Goal: Task Accomplishment & Management: Use online tool/utility

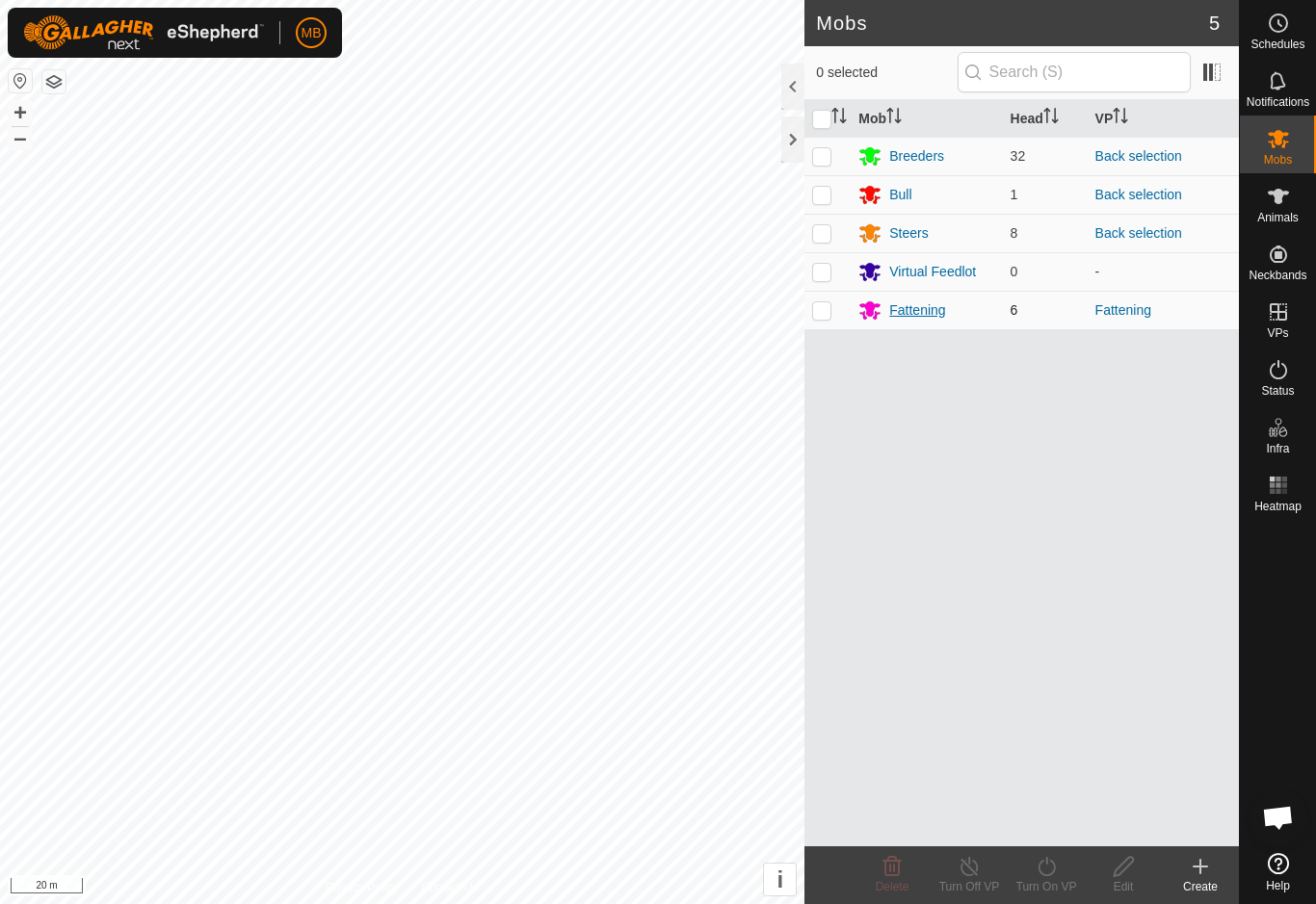
click at [934, 301] on div "Fattening" at bounding box center [917, 311] width 56 height 20
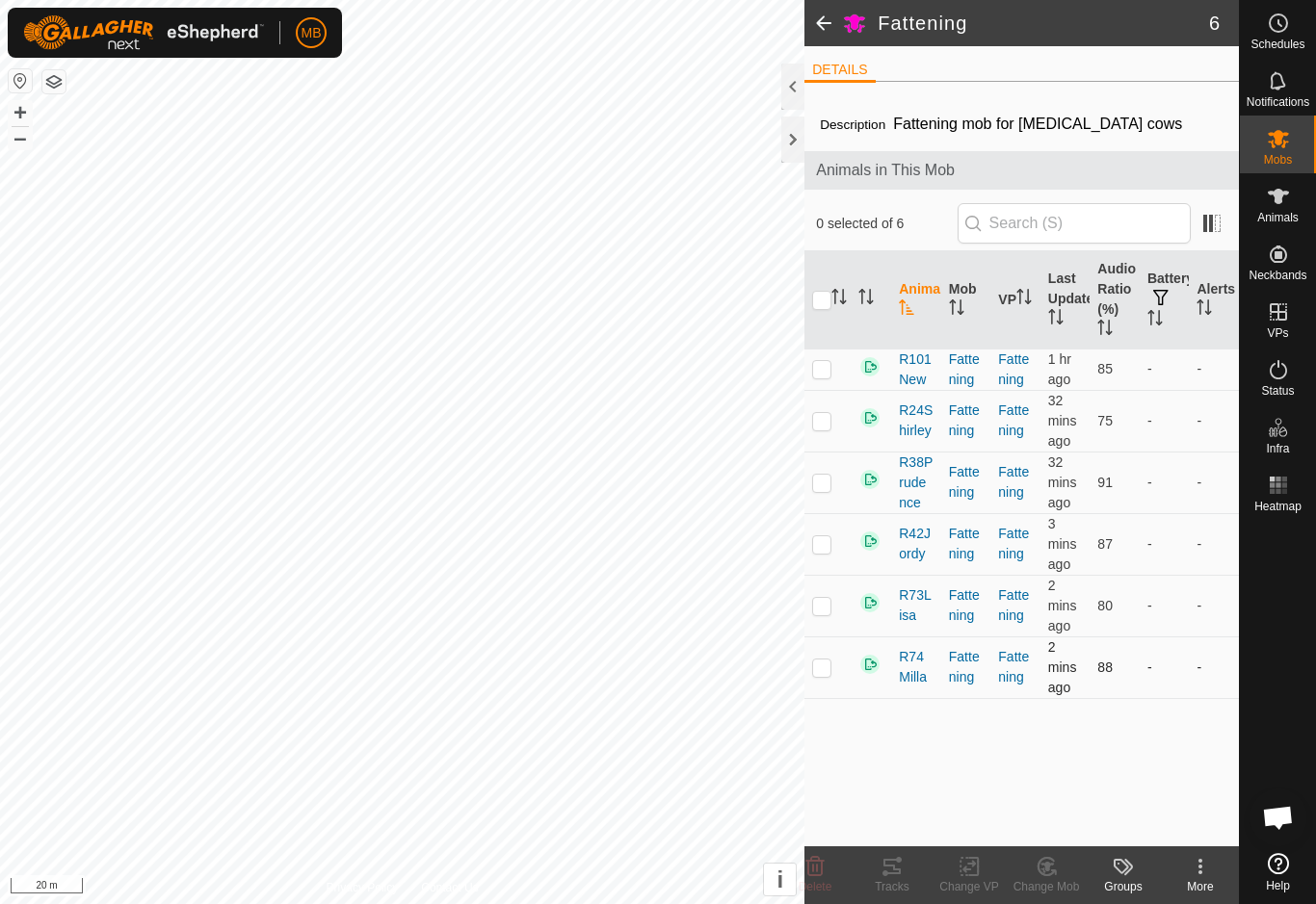
click at [823, 660] on p-checkbox at bounding box center [821, 667] width 19 height 15
checkbox input "true"
click at [889, 886] on div "Tracks" at bounding box center [891, 886] width 77 height 17
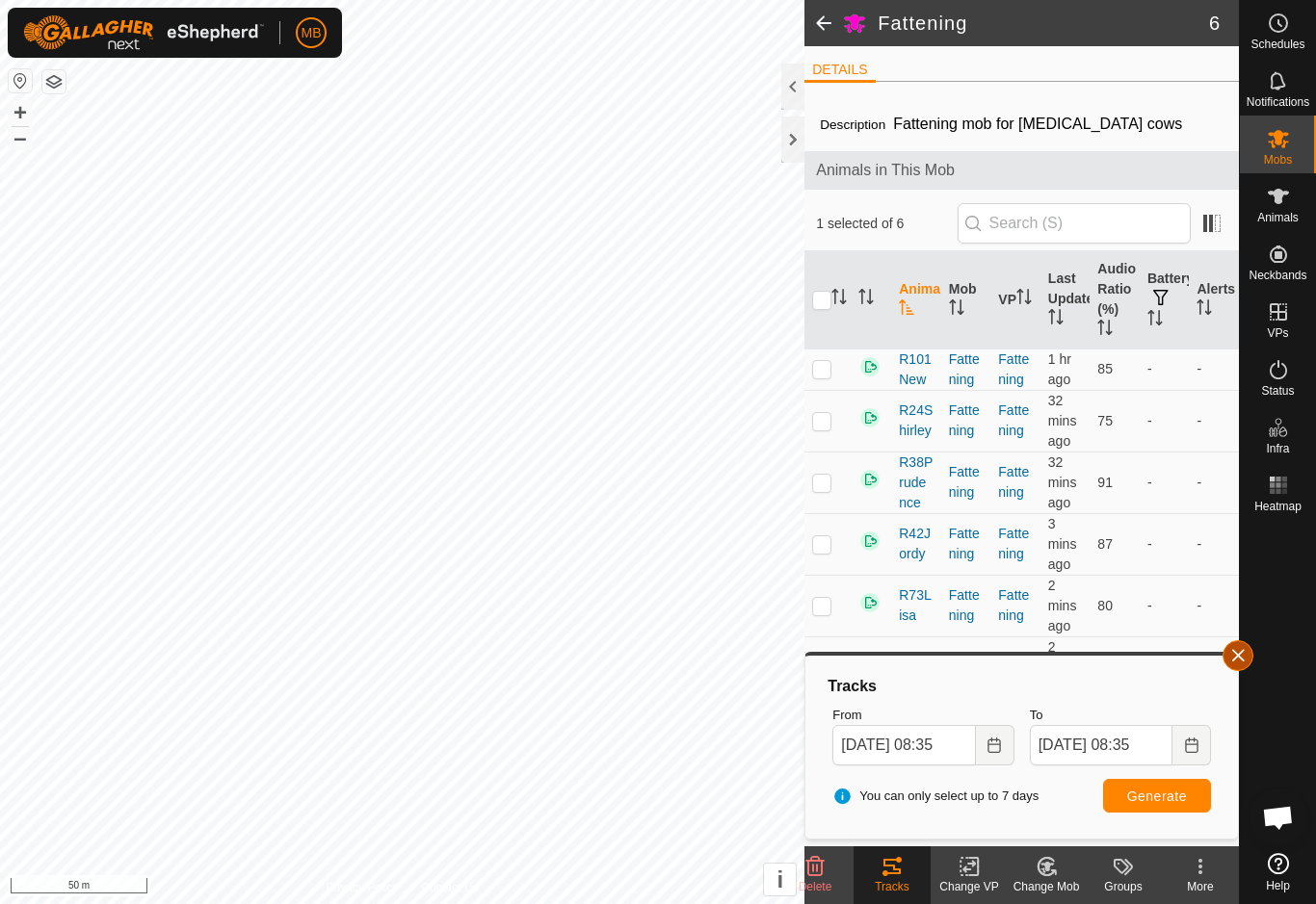
click at [1240, 666] on button "button" at bounding box center [1237, 656] width 31 height 31
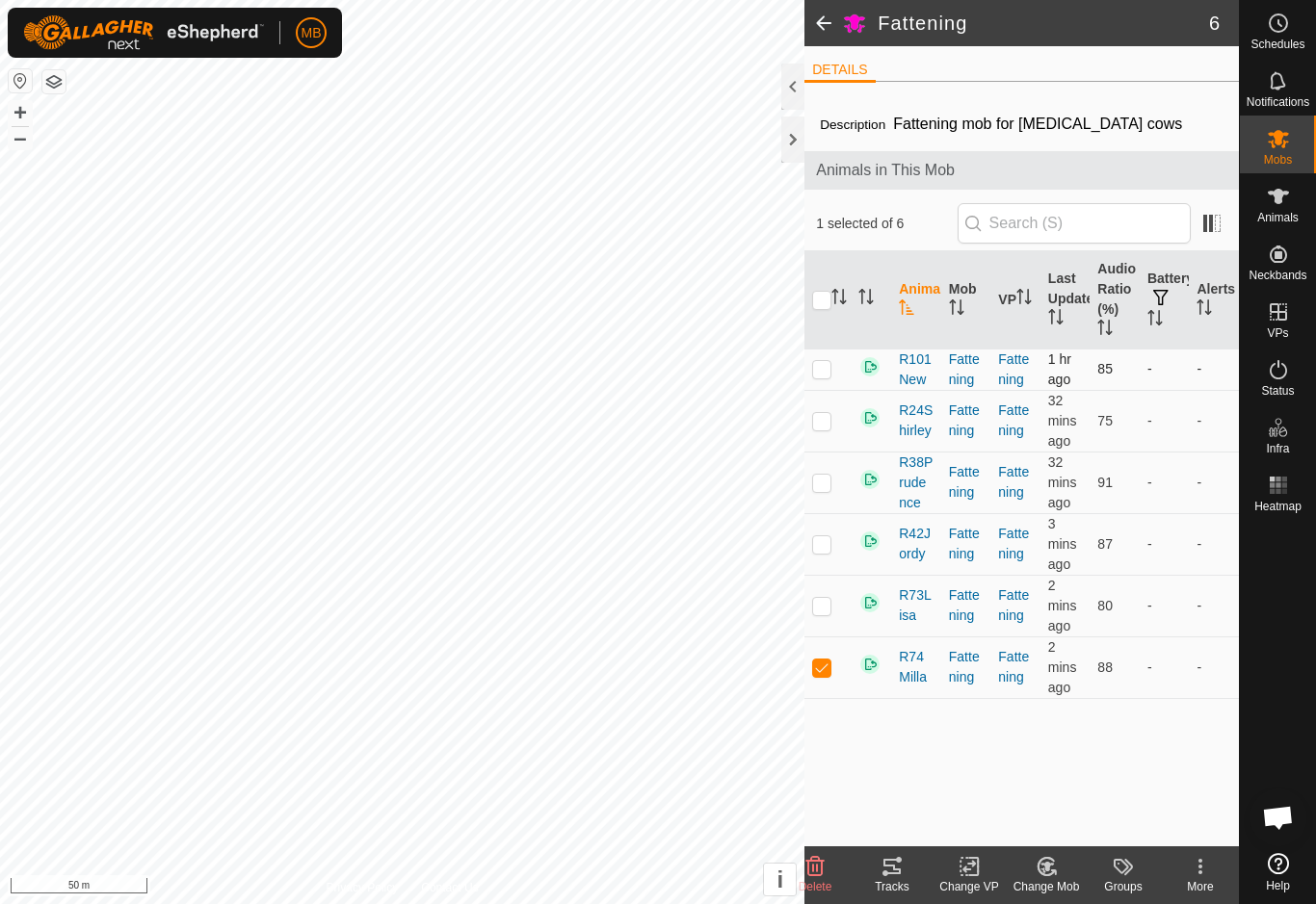
click at [805, 376] on td at bounding box center [827, 369] width 46 height 41
checkbox input "true"
click at [825, 674] on p-checkbox at bounding box center [821, 667] width 19 height 15
checkbox input "false"
click at [879, 888] on div "Tracks" at bounding box center [891, 886] width 77 height 17
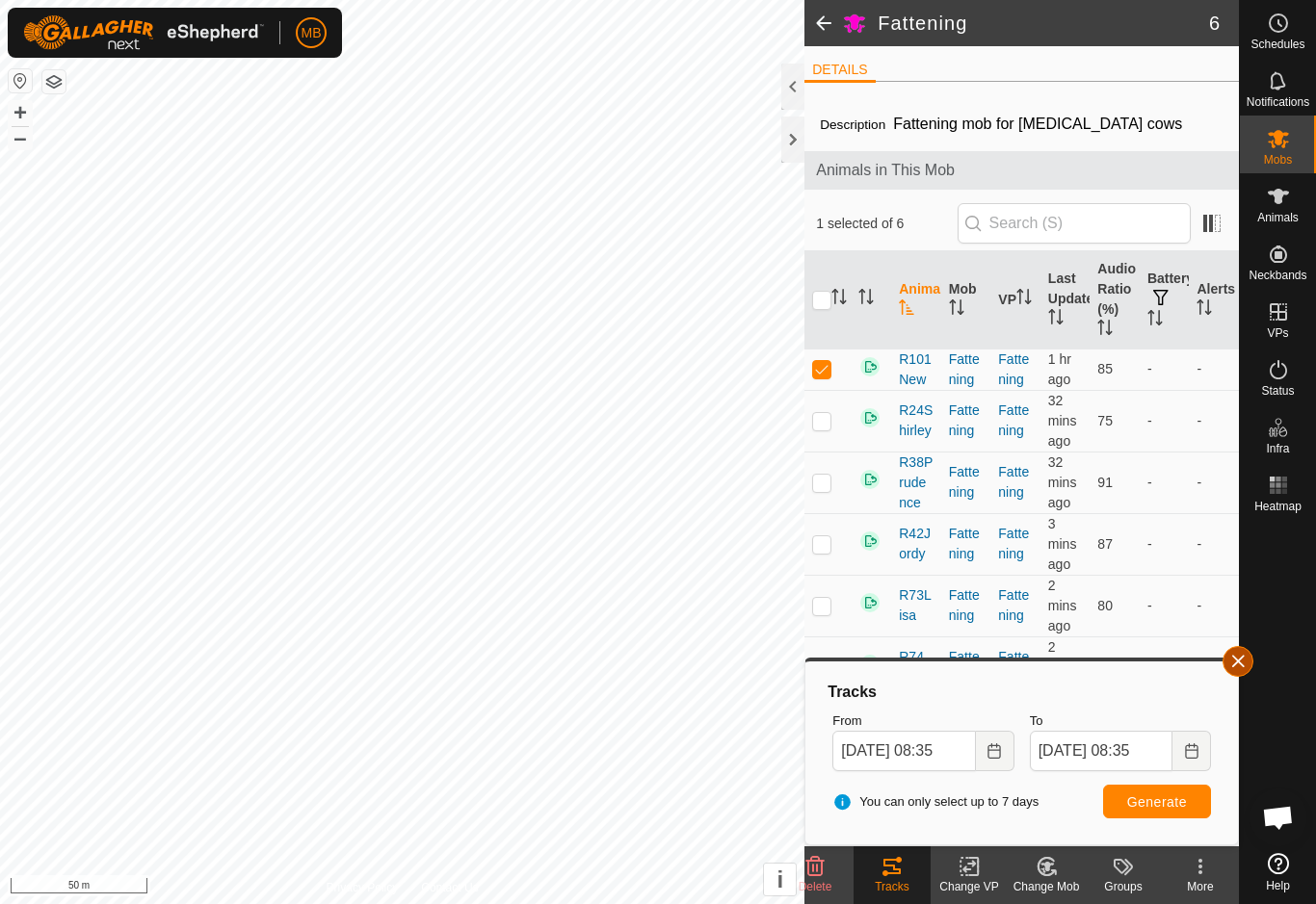
click at [1236, 673] on button "button" at bounding box center [1237, 661] width 31 height 31
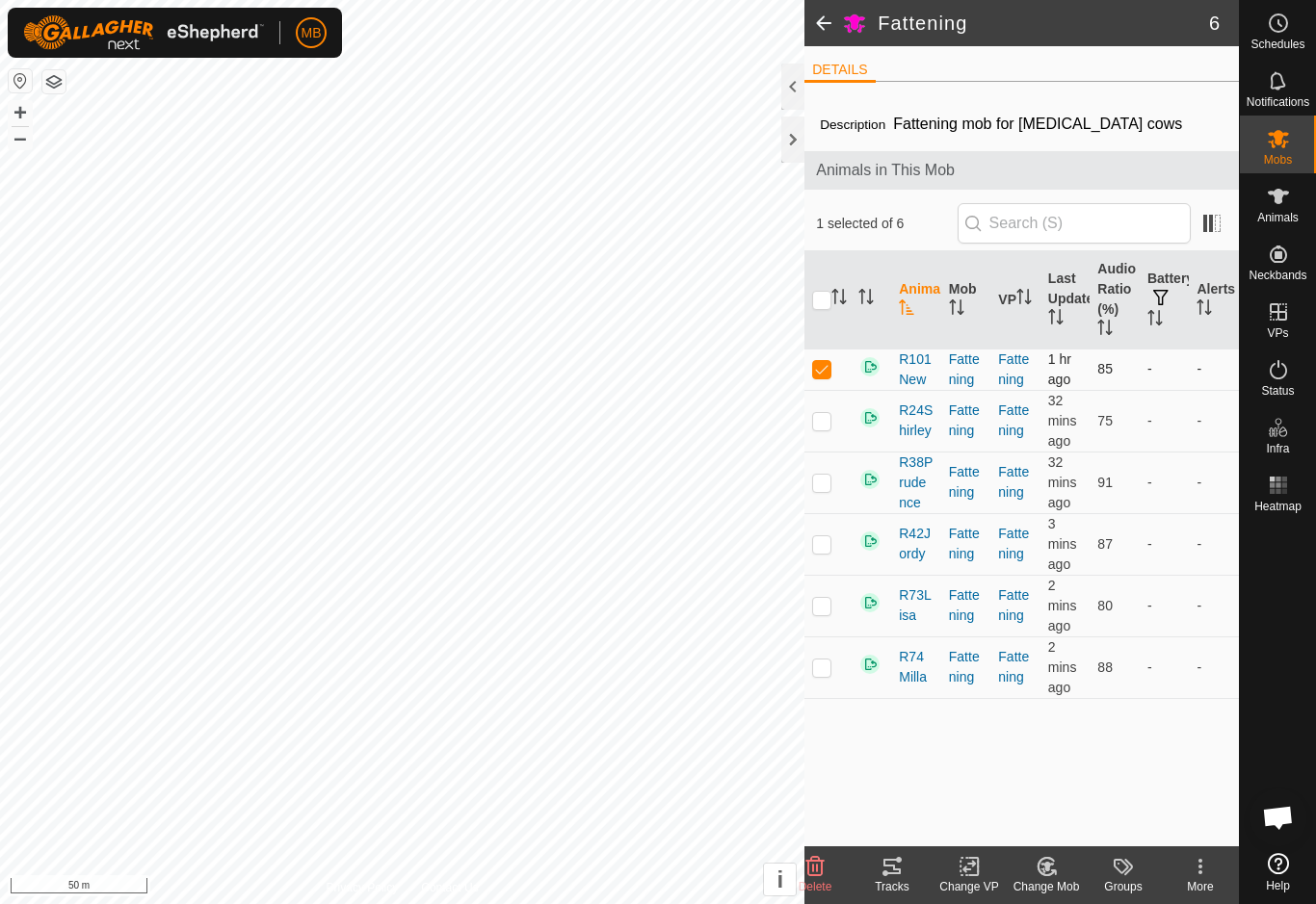
click at [815, 373] on p-checkbox at bounding box center [821, 368] width 19 height 15
checkbox input "false"
click at [1289, 490] on icon at bounding box center [1278, 485] width 23 height 23
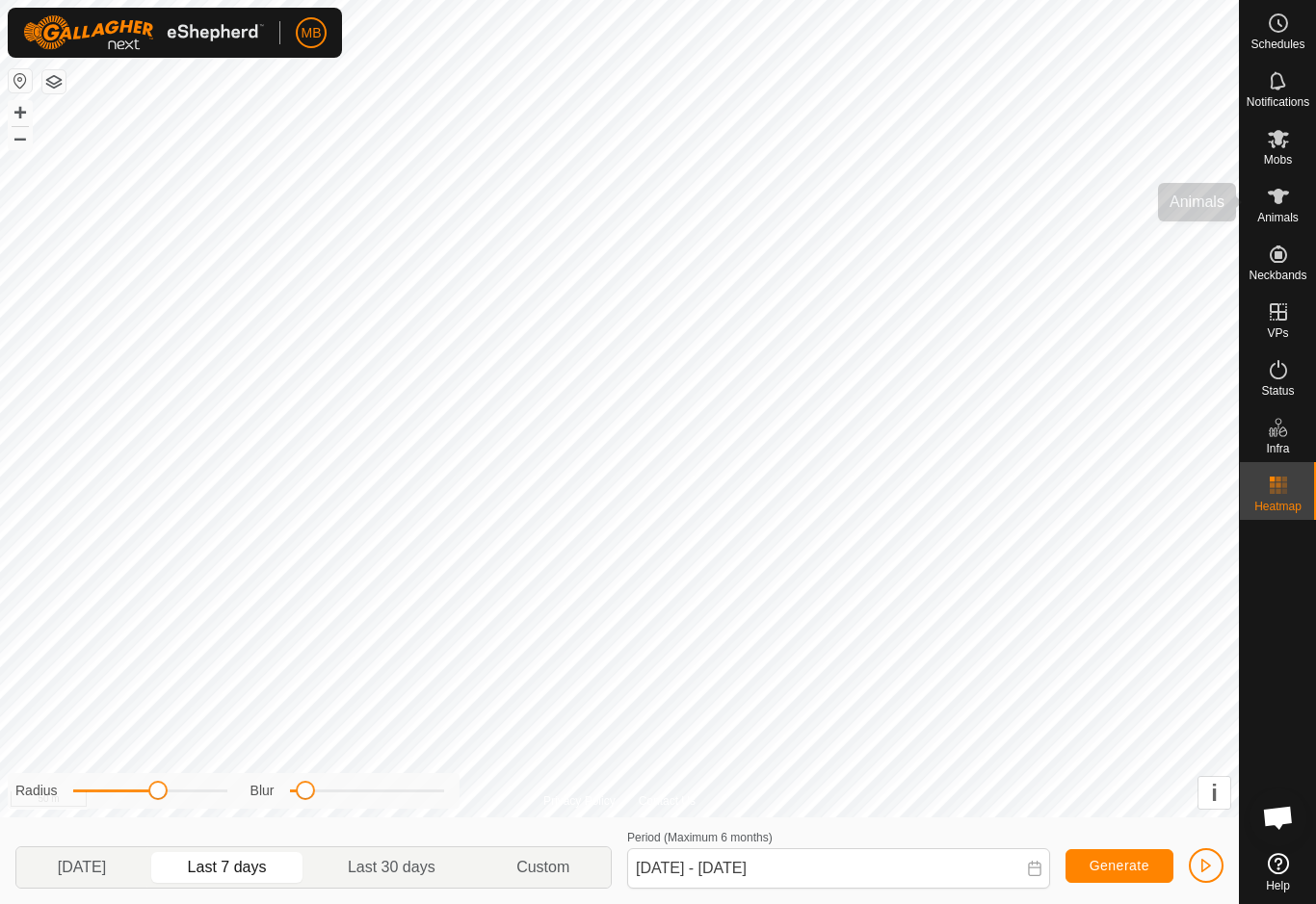
click at [1279, 216] on span "Animals" at bounding box center [1277, 218] width 41 height 12
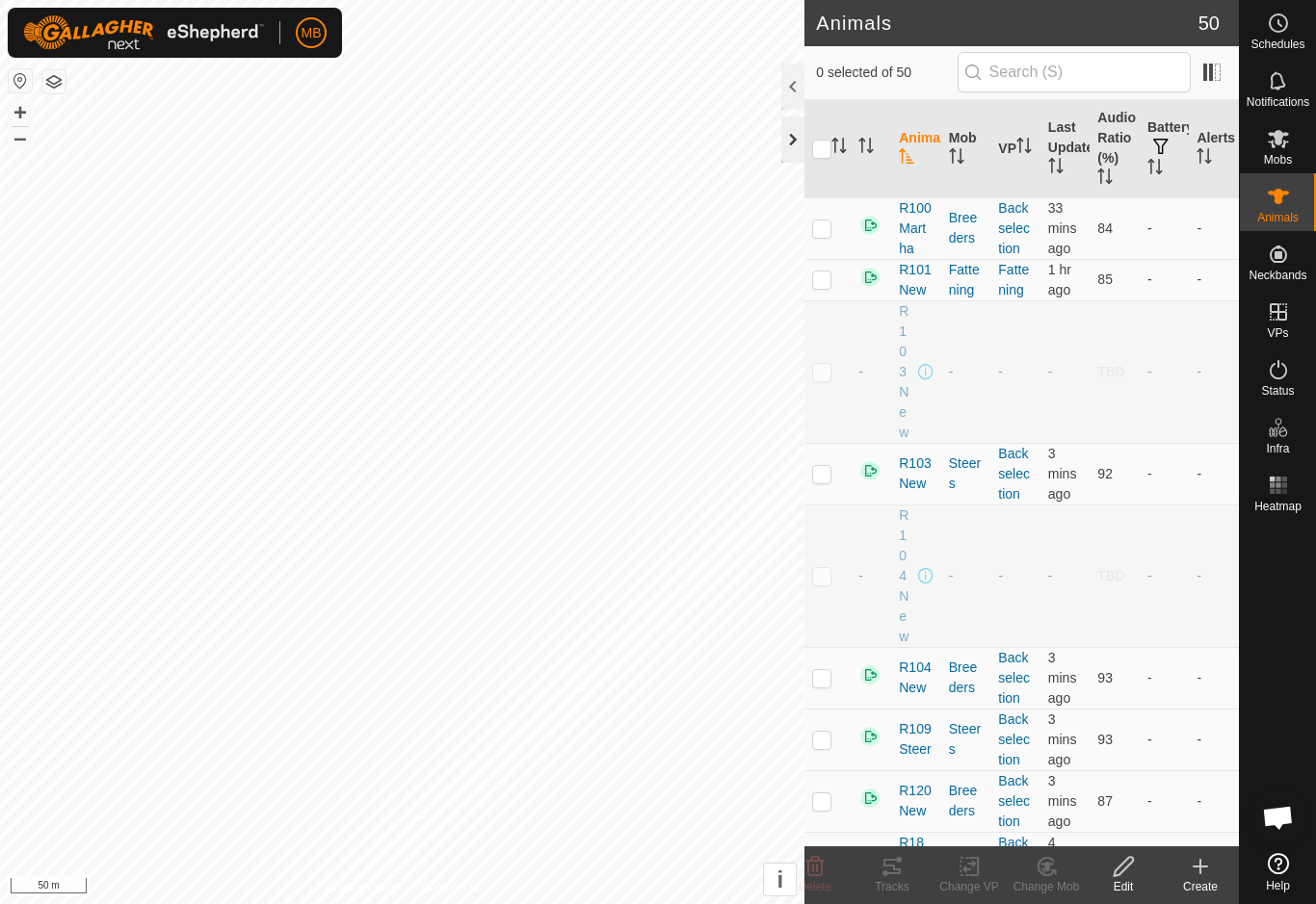
click at [795, 133] on div at bounding box center [792, 140] width 23 height 46
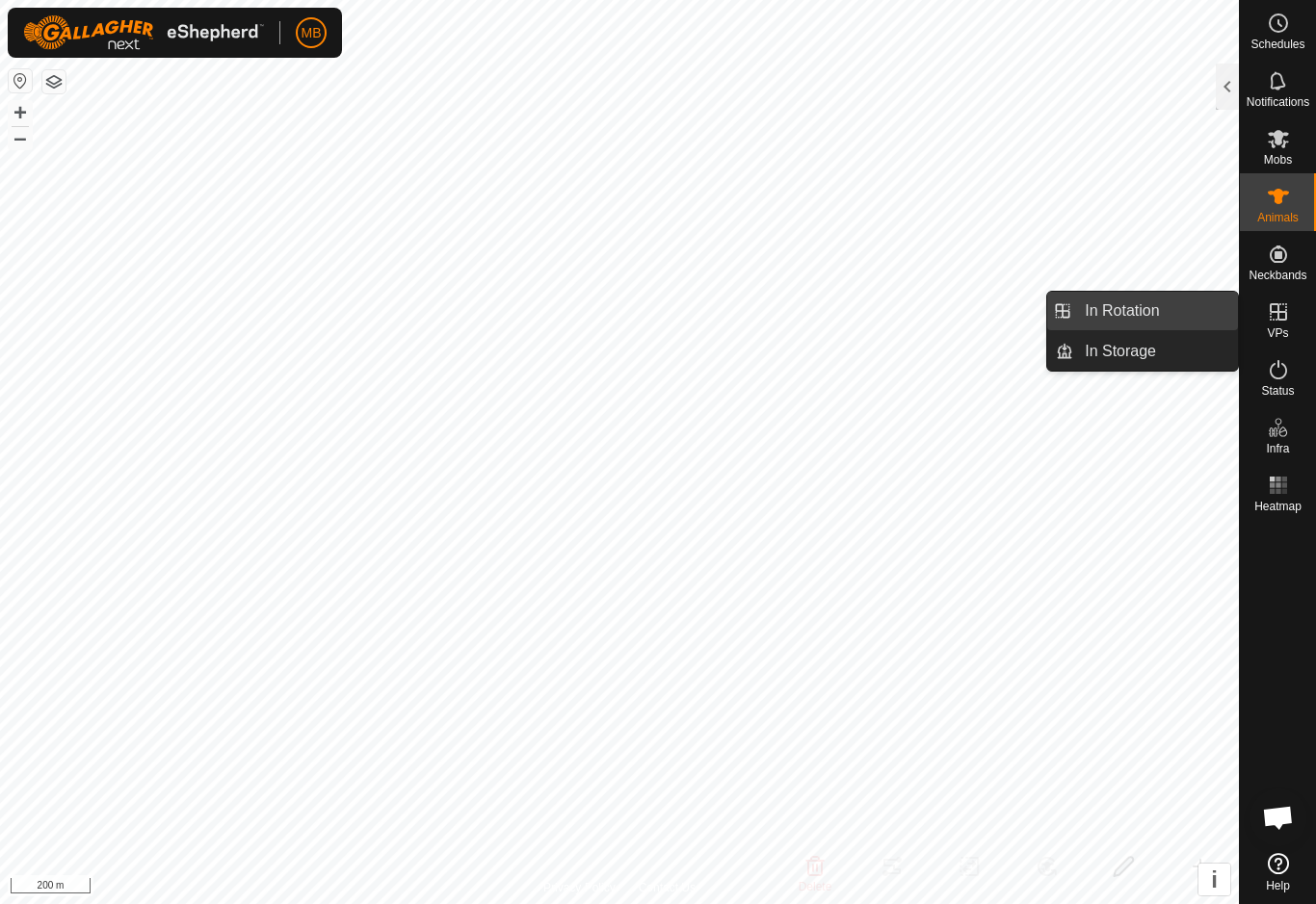
click at [1196, 303] on link "In Rotation" at bounding box center [1155, 311] width 165 height 39
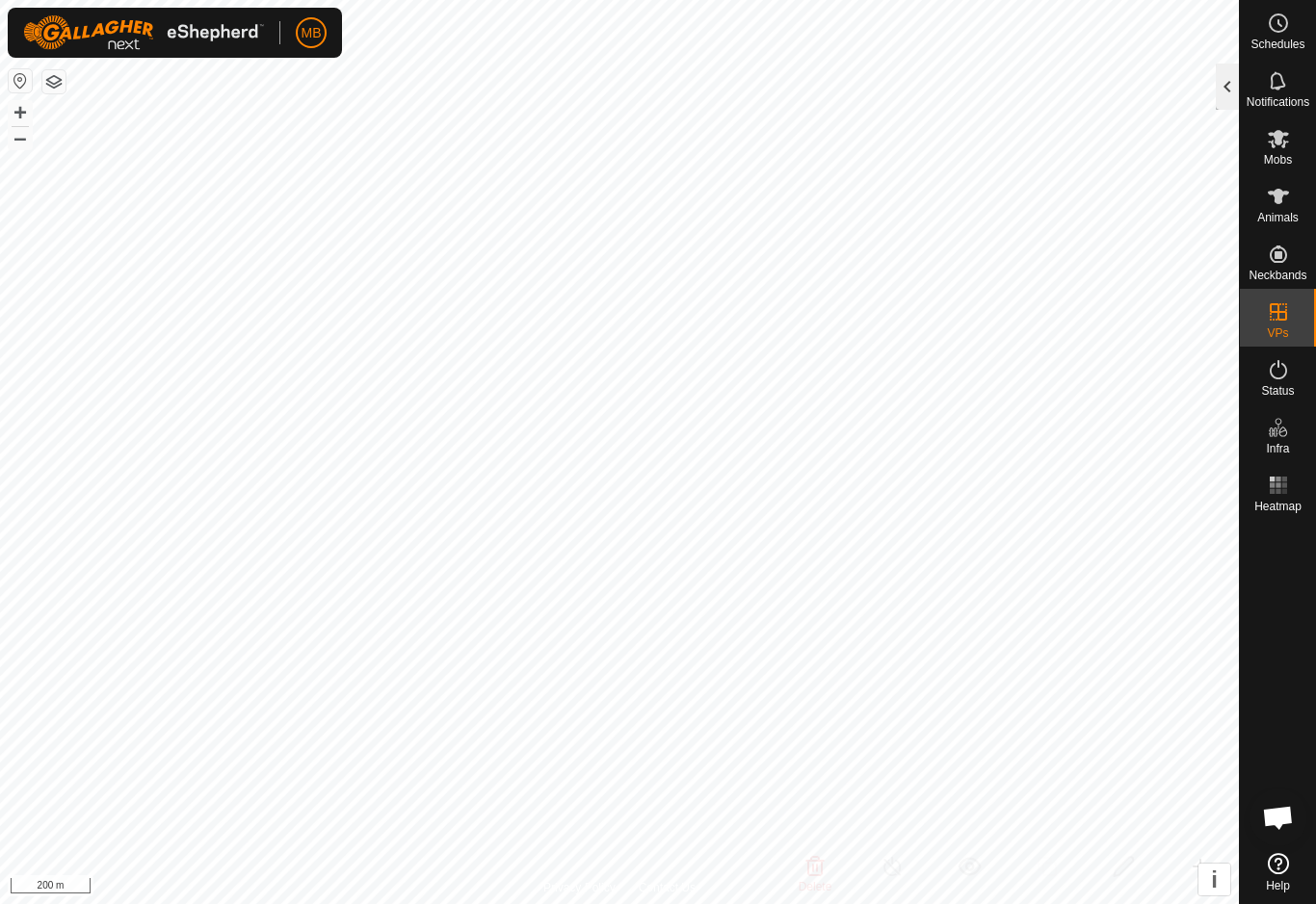
click at [1223, 103] on div at bounding box center [1227, 87] width 23 height 46
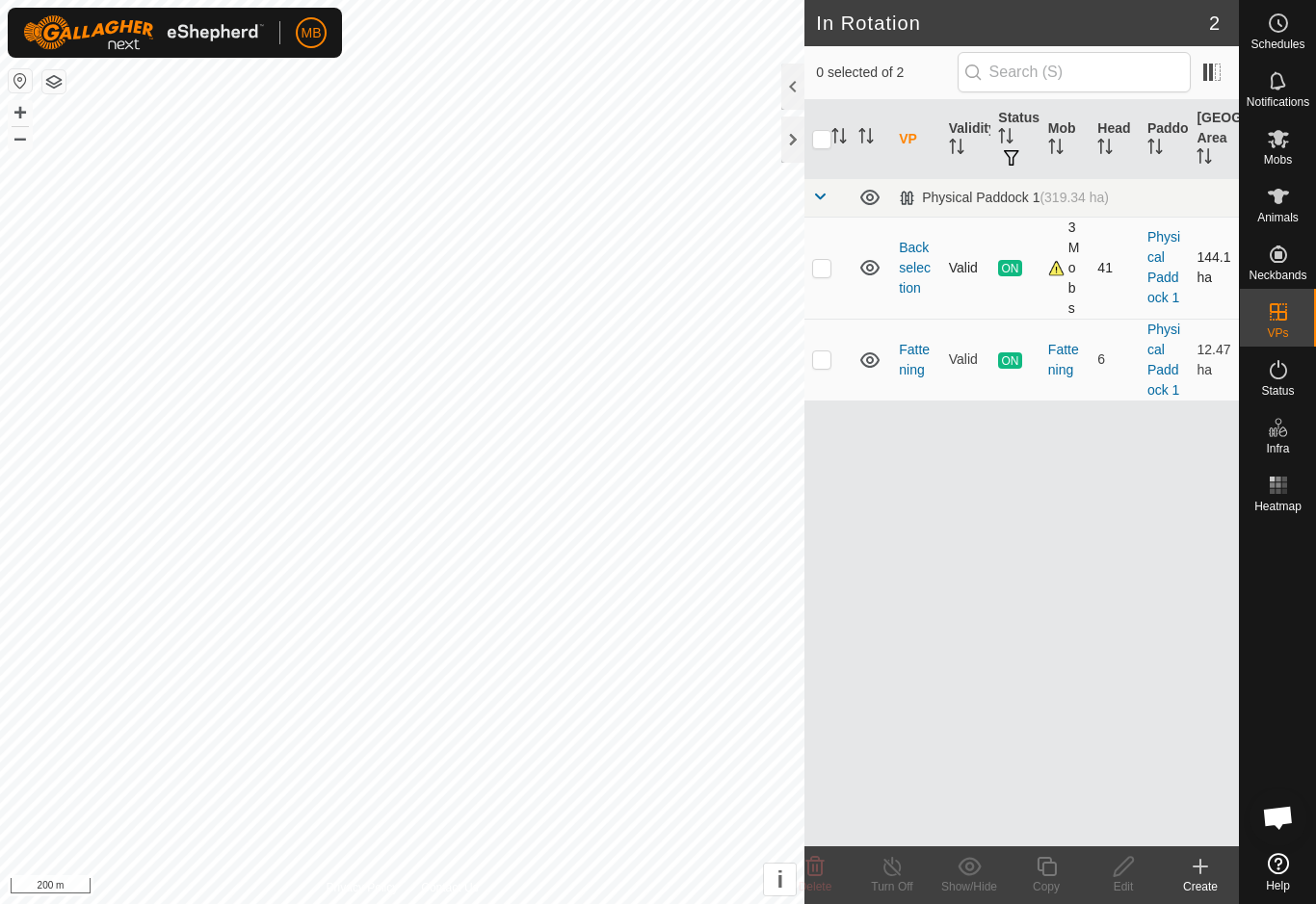
click at [825, 265] on p-checkbox at bounding box center [821, 267] width 19 height 15
checkbox input "true"
click at [1053, 888] on div "Copy" at bounding box center [1046, 886] width 77 height 17
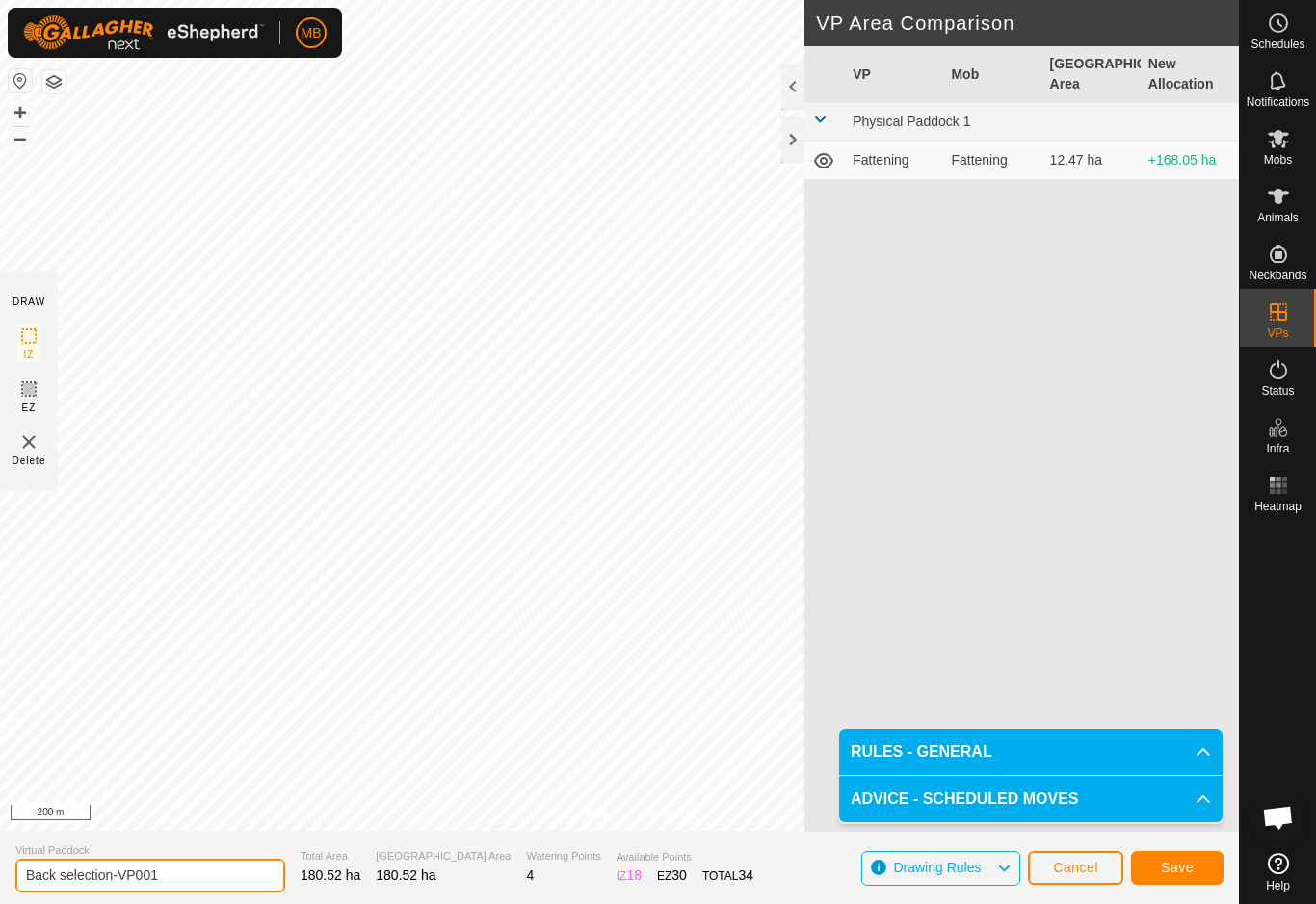
click at [184, 883] on input "Back selection-VP001" at bounding box center [150, 876] width 270 height 34
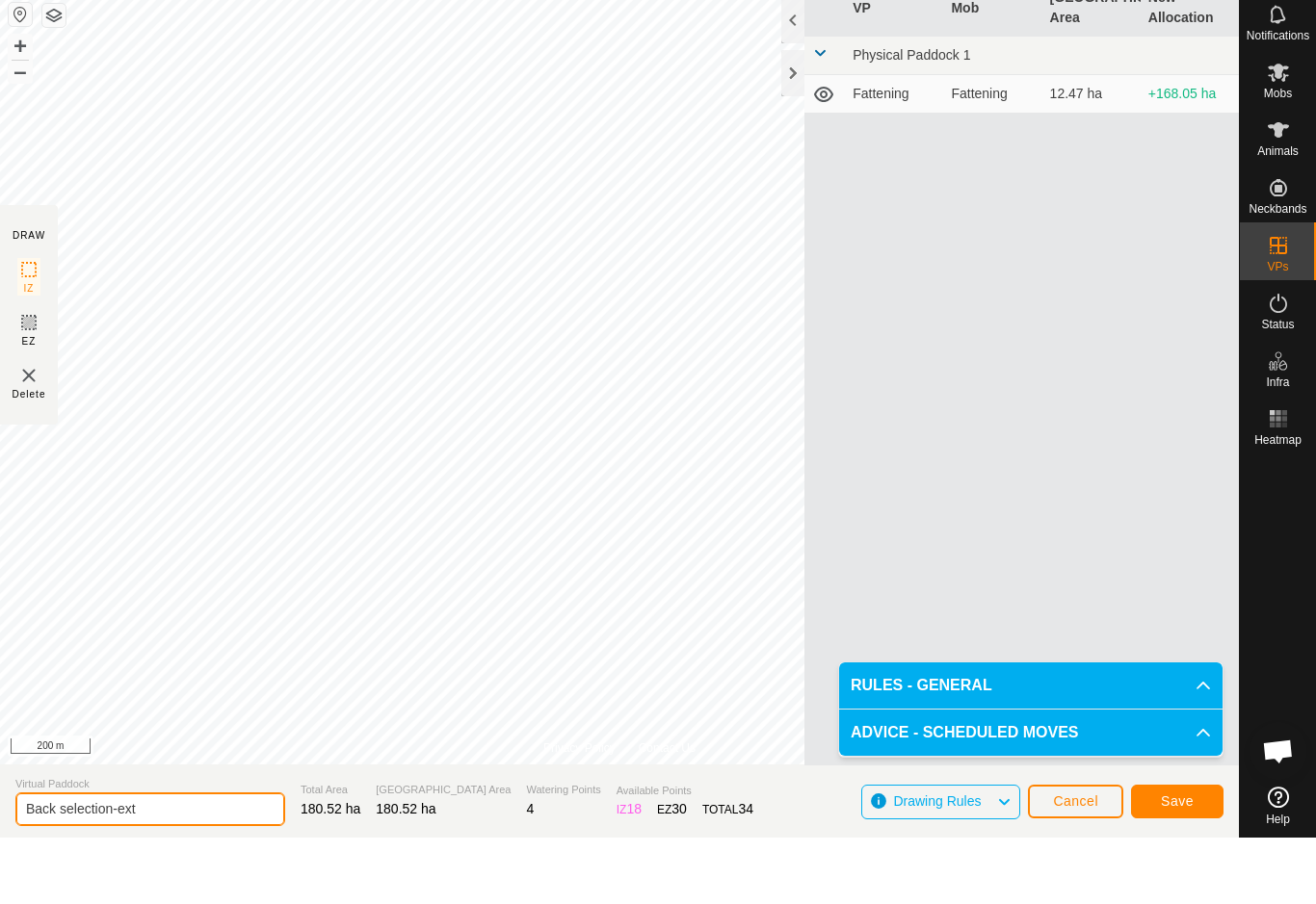
type input "Back selection-ext"
click at [1190, 860] on span "Save" at bounding box center [1177, 867] width 33 height 15
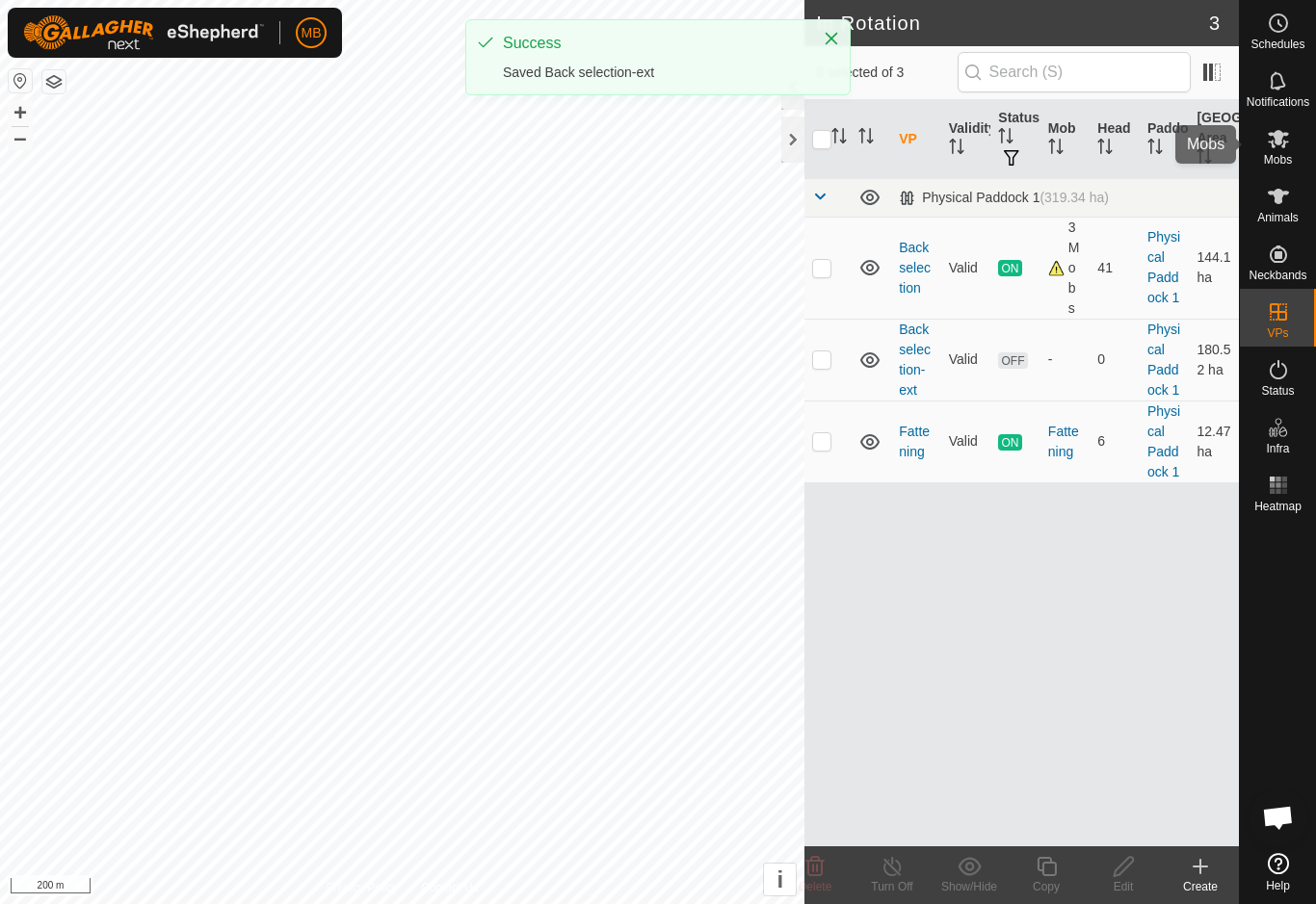
click at [1298, 144] on div "Mobs" at bounding box center [1278, 145] width 76 height 58
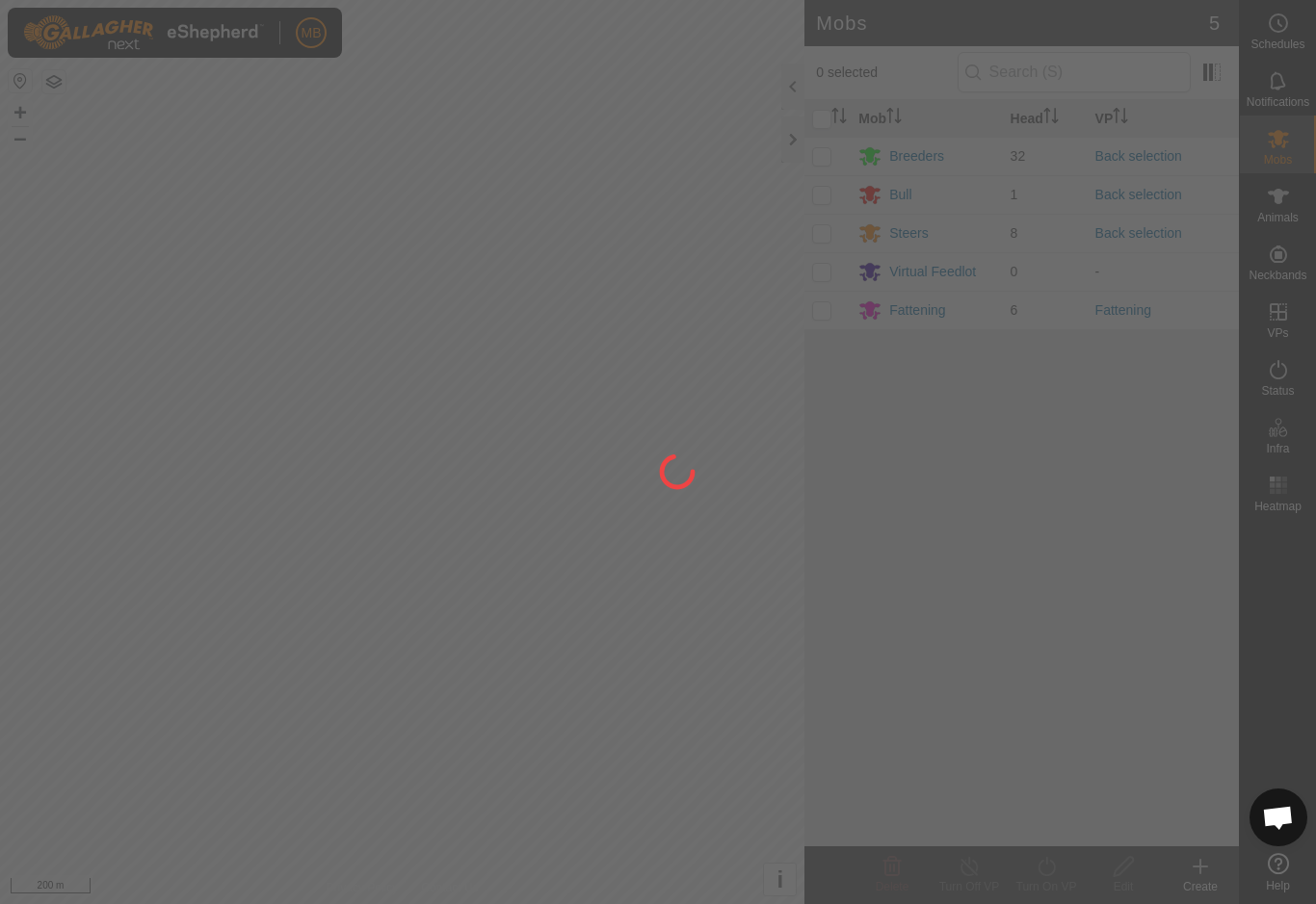
click at [830, 161] on p-checkbox at bounding box center [821, 155] width 19 height 15
checkbox input "true"
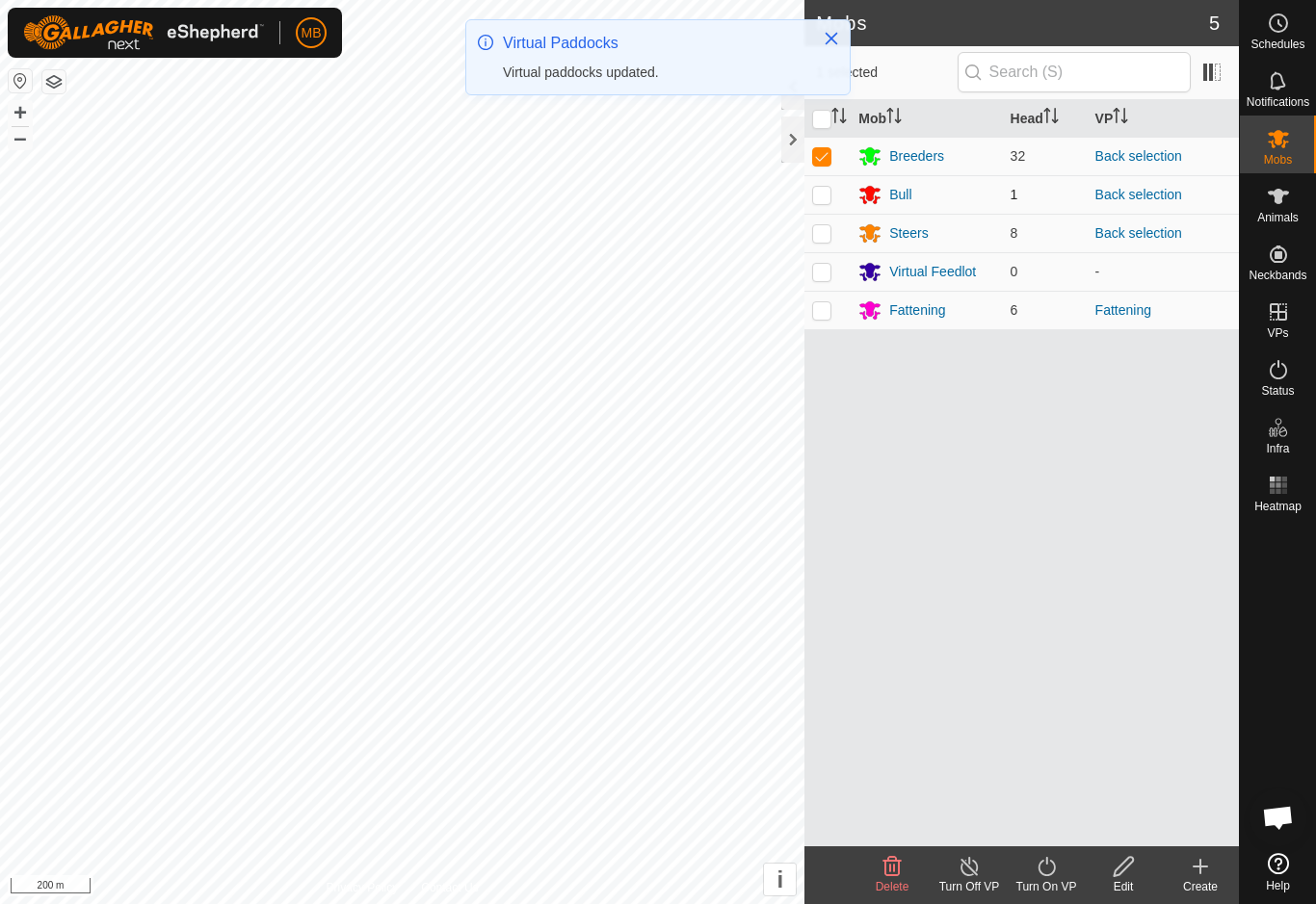
click at [827, 201] on p-checkbox at bounding box center [821, 194] width 19 height 15
checkbox input "true"
click at [823, 242] on td at bounding box center [827, 233] width 46 height 39
checkbox input "true"
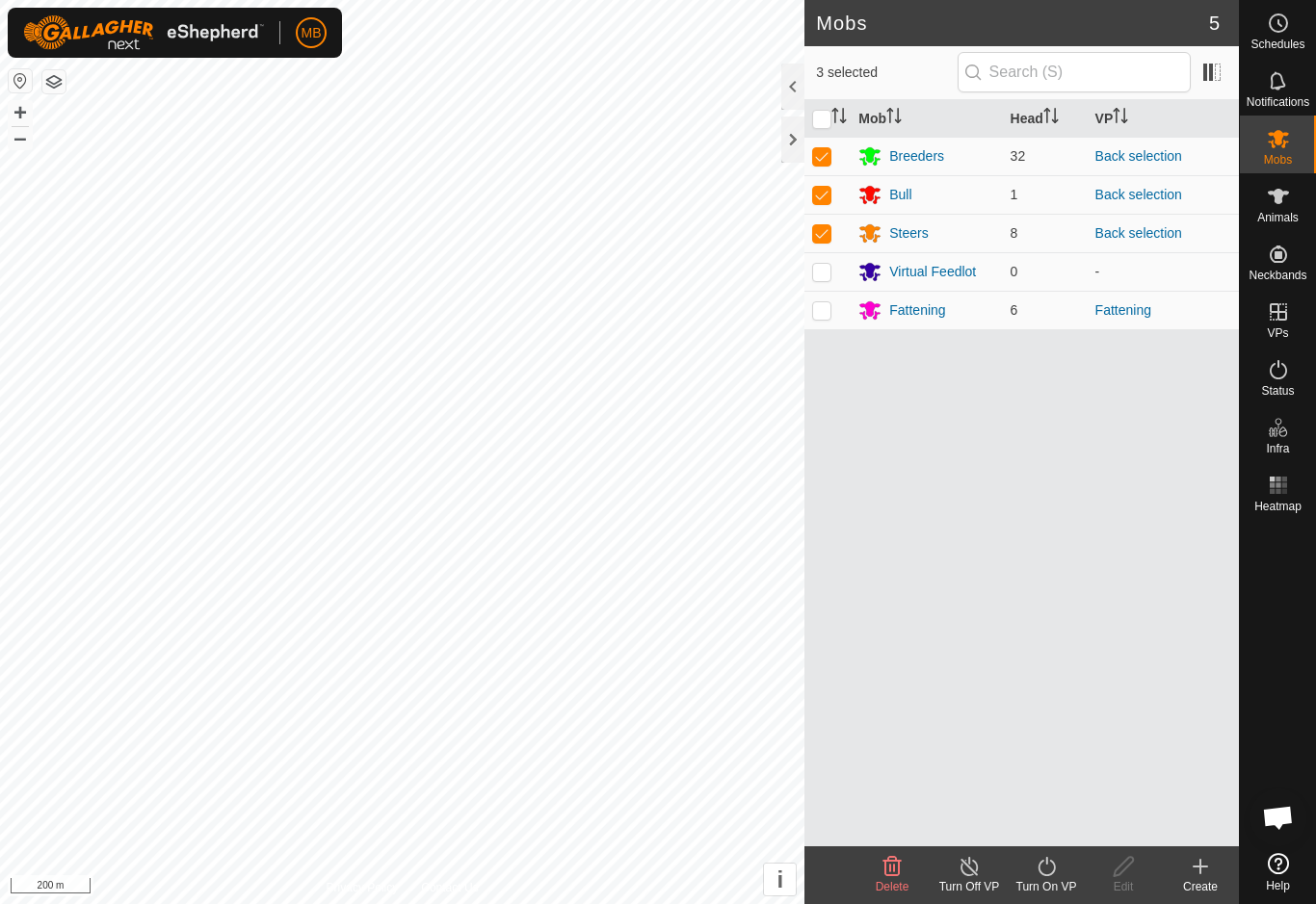
click at [1050, 891] on div "Turn On VP" at bounding box center [1046, 886] width 77 height 17
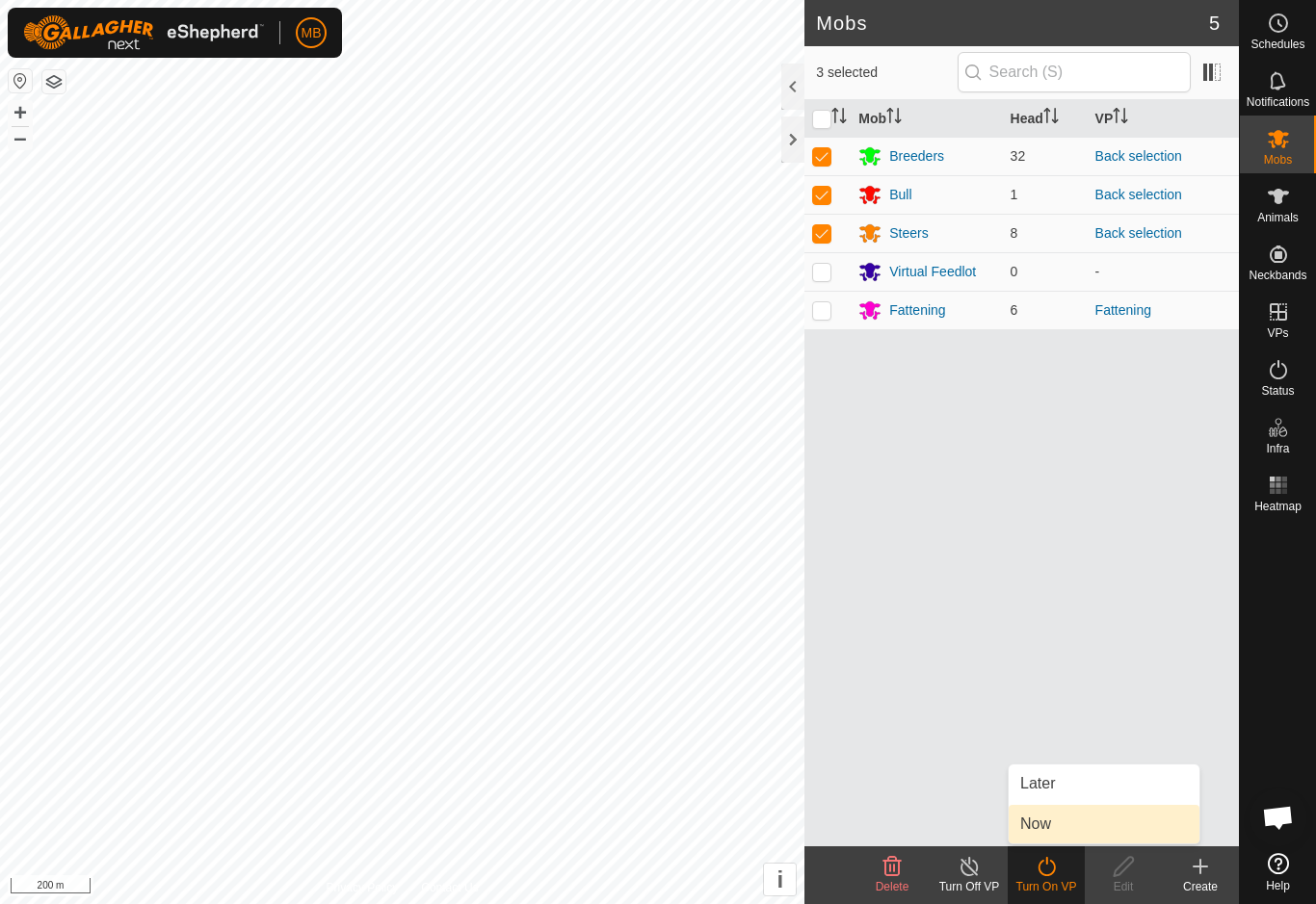
click at [1102, 824] on link "Now" at bounding box center [1104, 824] width 191 height 39
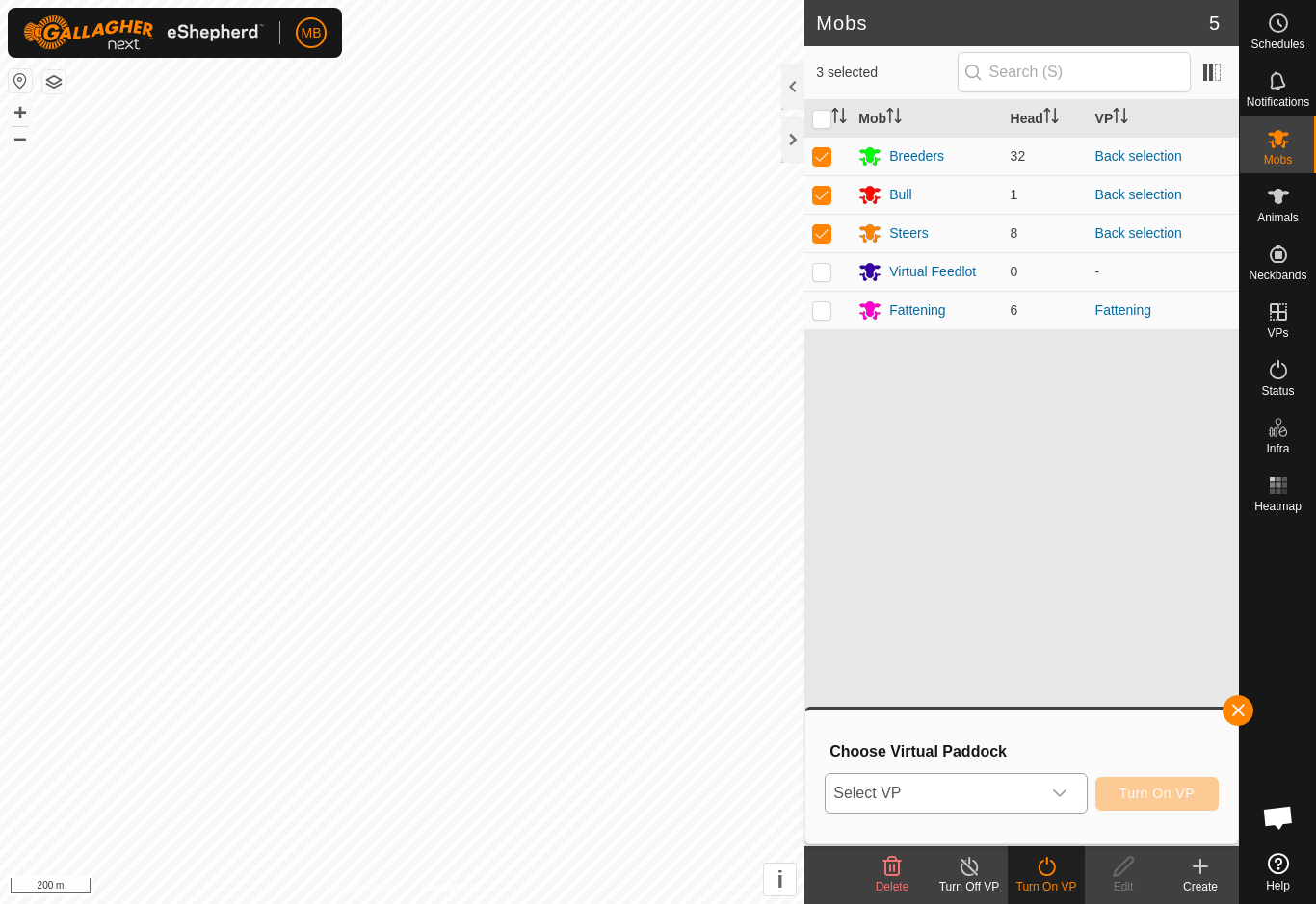
click at [1036, 785] on span "Select VP" at bounding box center [932, 793] width 214 height 39
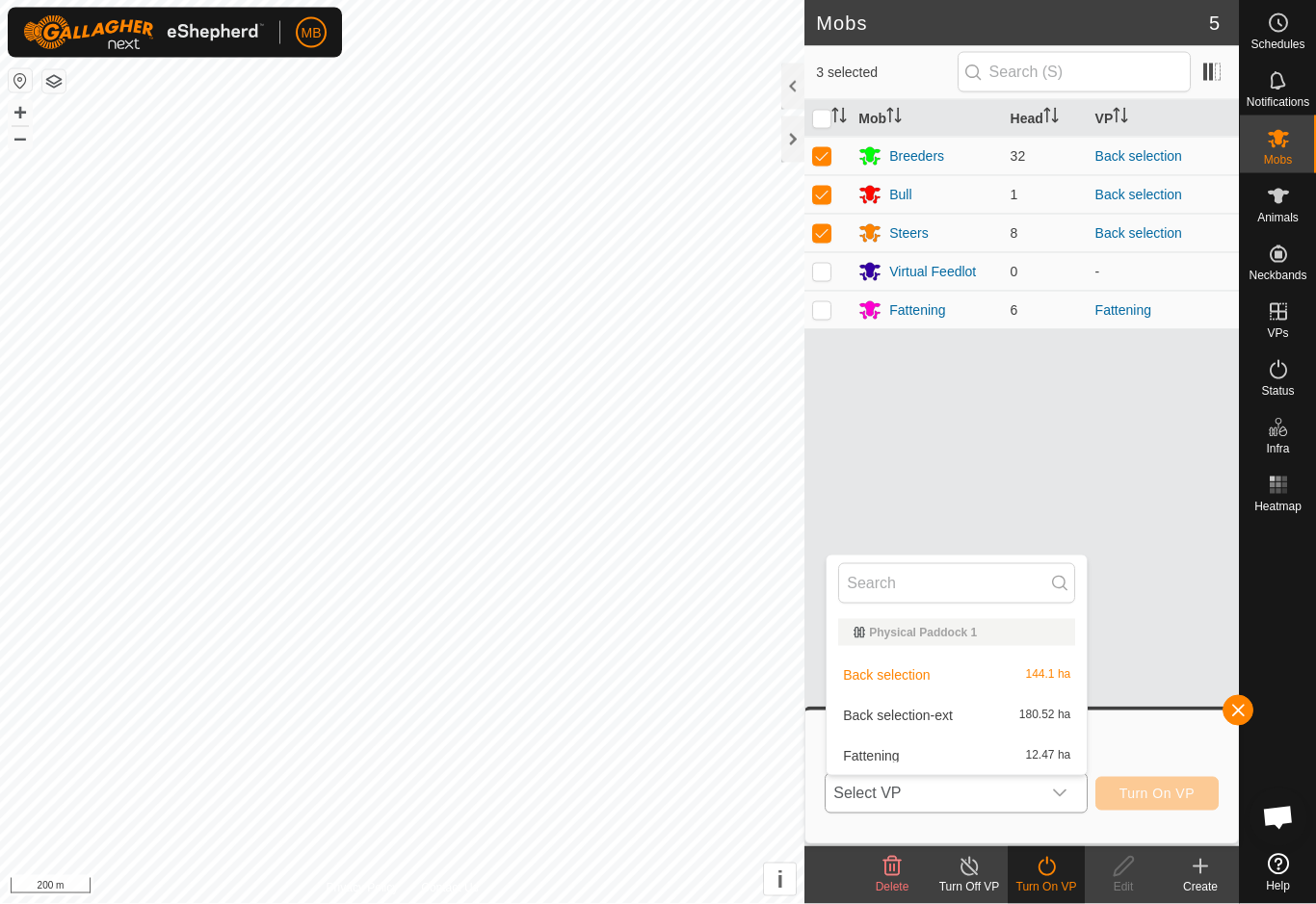
click at [1039, 709] on span "180.52 ha" at bounding box center [1044, 715] width 51 height 13
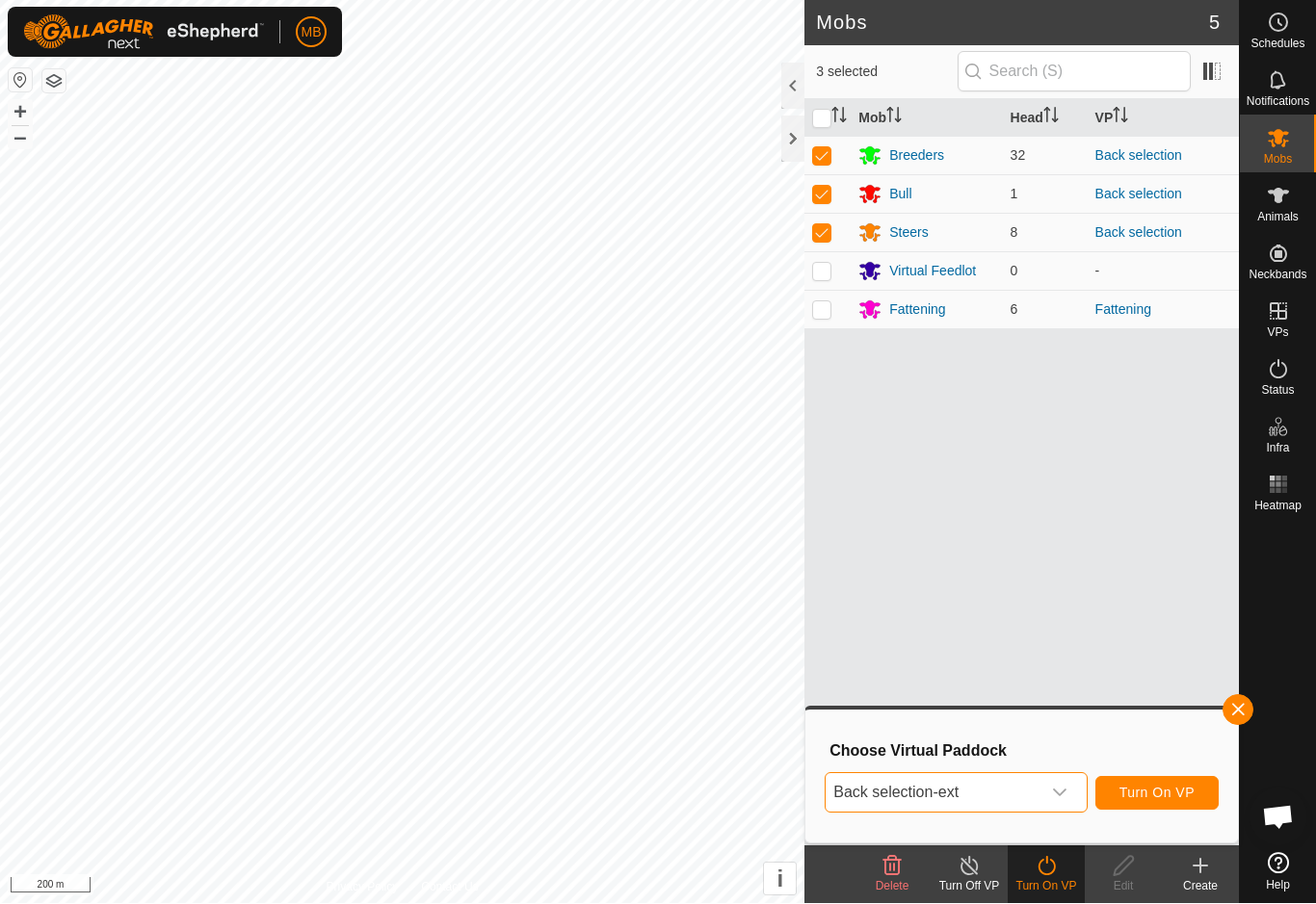
click at [1199, 799] on button "Turn On VP" at bounding box center [1156, 794] width 123 height 34
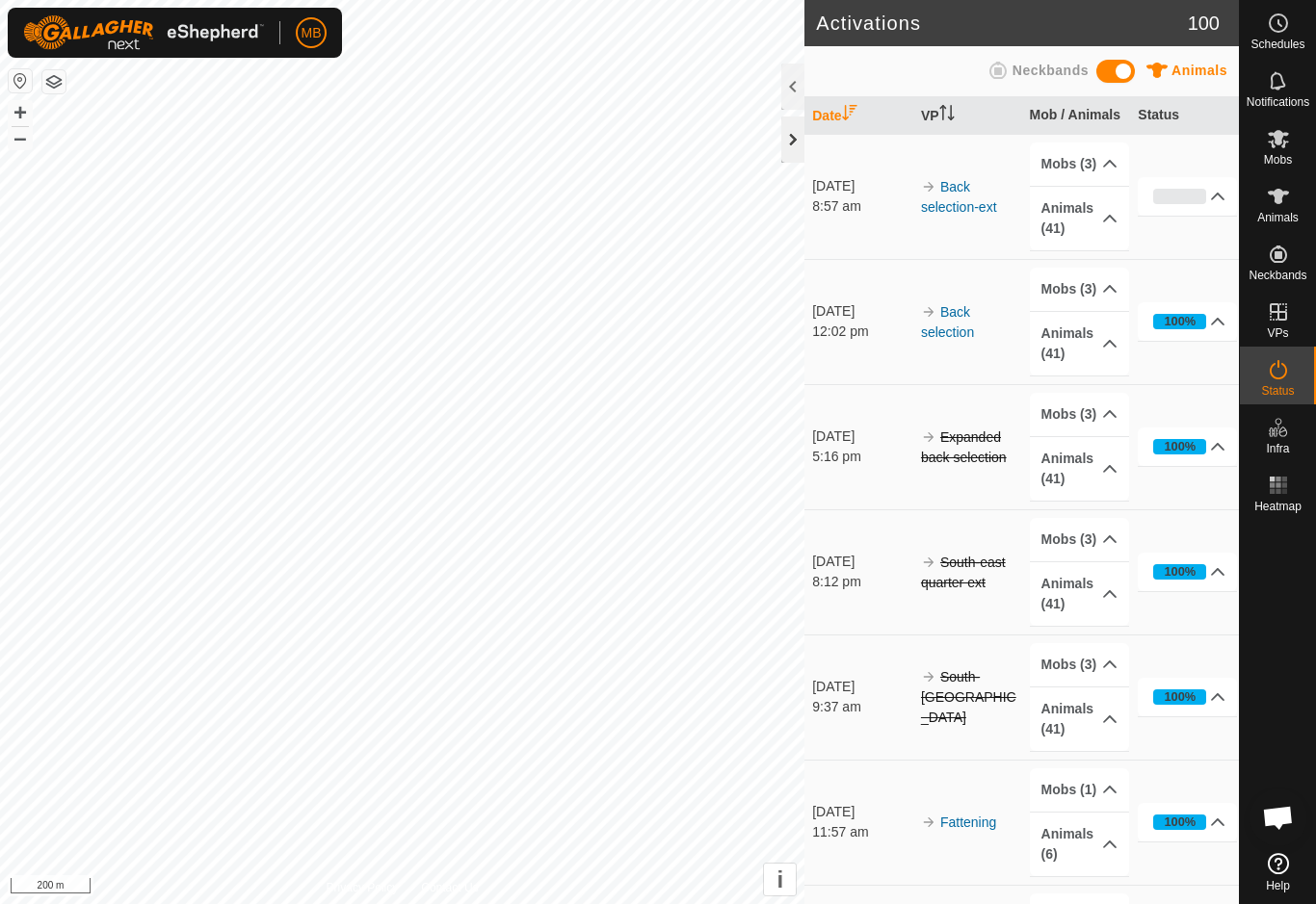
click at [800, 142] on div at bounding box center [792, 140] width 23 height 46
click at [809, 117] on th "Date" at bounding box center [858, 116] width 109 height 38
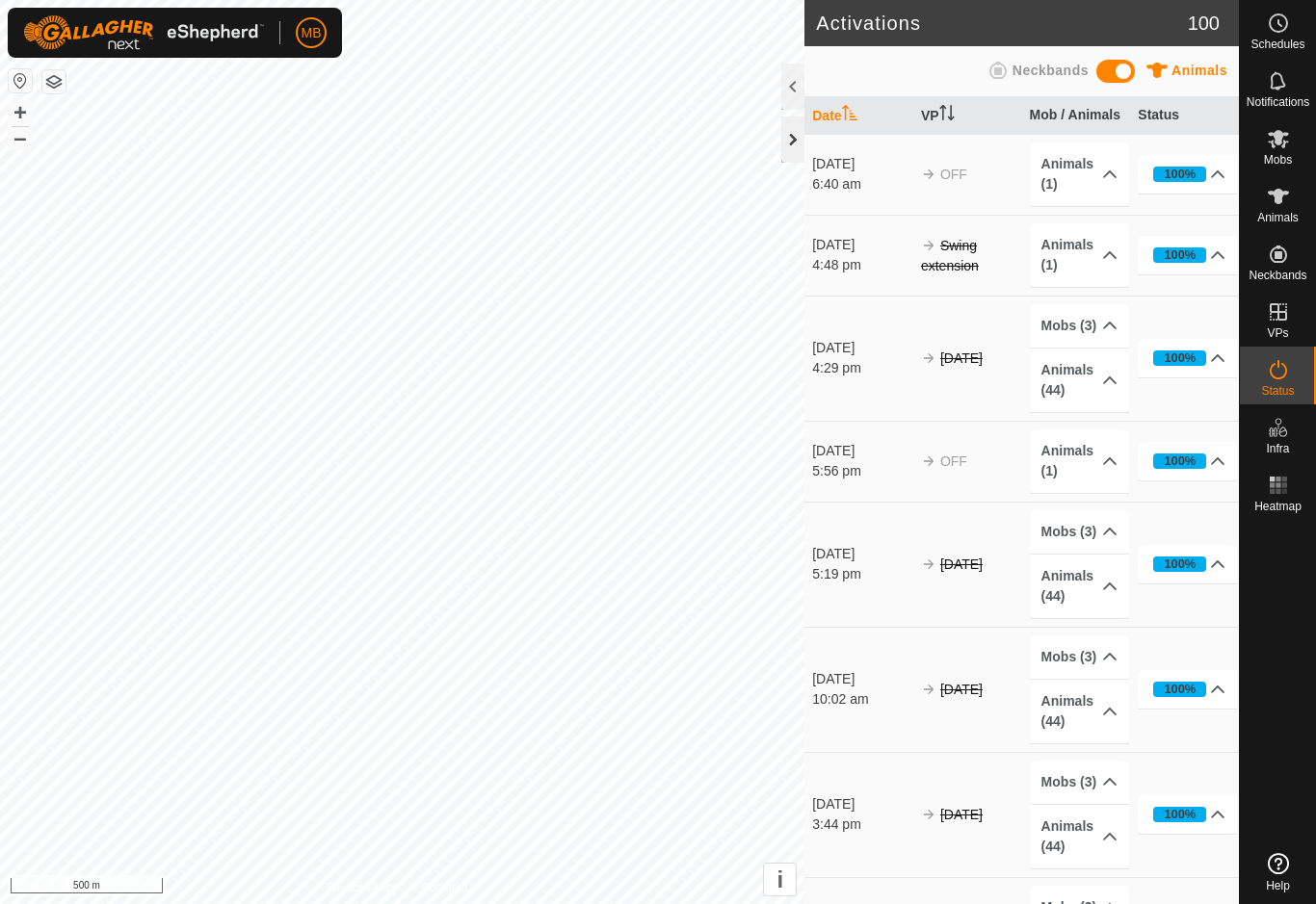
click at [797, 148] on div at bounding box center [792, 140] width 23 height 46
